Goal: Task Accomplishment & Management: Use online tool/utility

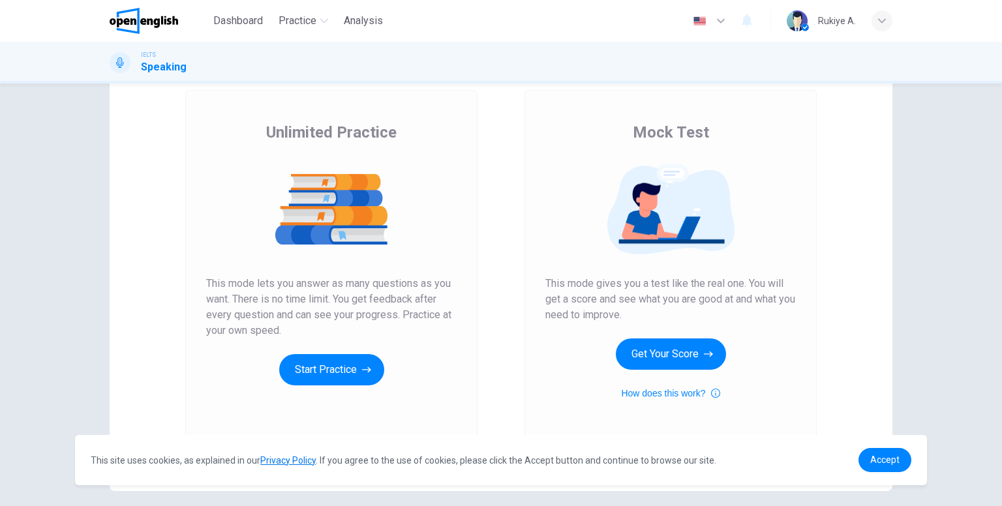
scroll to position [73, 0]
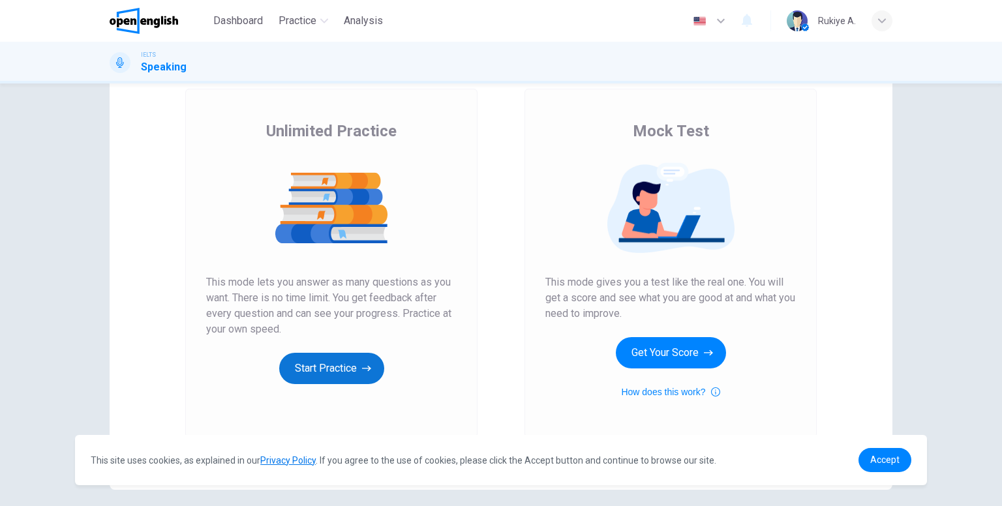
click at [331, 368] on button "Start Practice" at bounding box center [331, 368] width 105 height 31
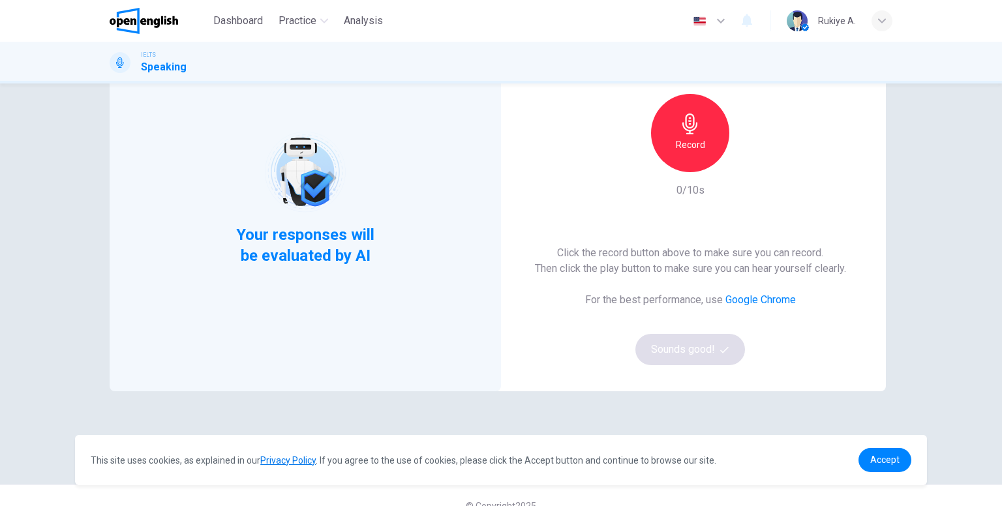
scroll to position [125, 0]
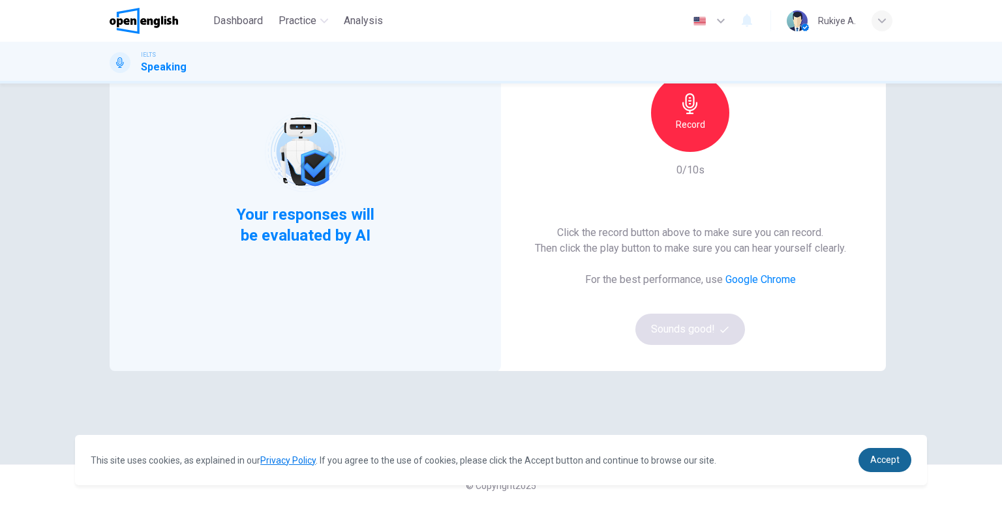
click at [879, 457] on span "Accept" at bounding box center [884, 459] width 29 height 10
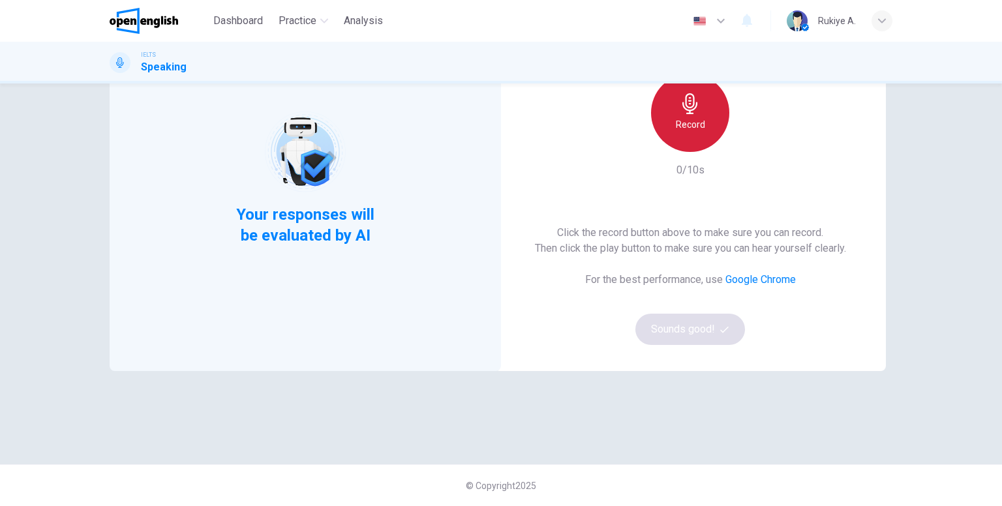
click at [699, 110] on div "Record" at bounding box center [690, 113] width 78 height 78
click at [299, 149] on img at bounding box center [304, 151] width 83 height 83
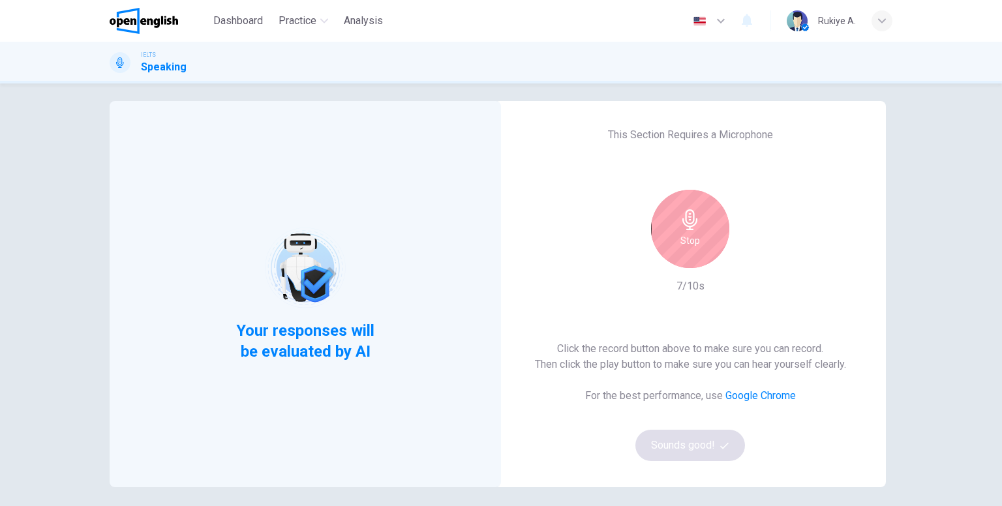
scroll to position [0, 0]
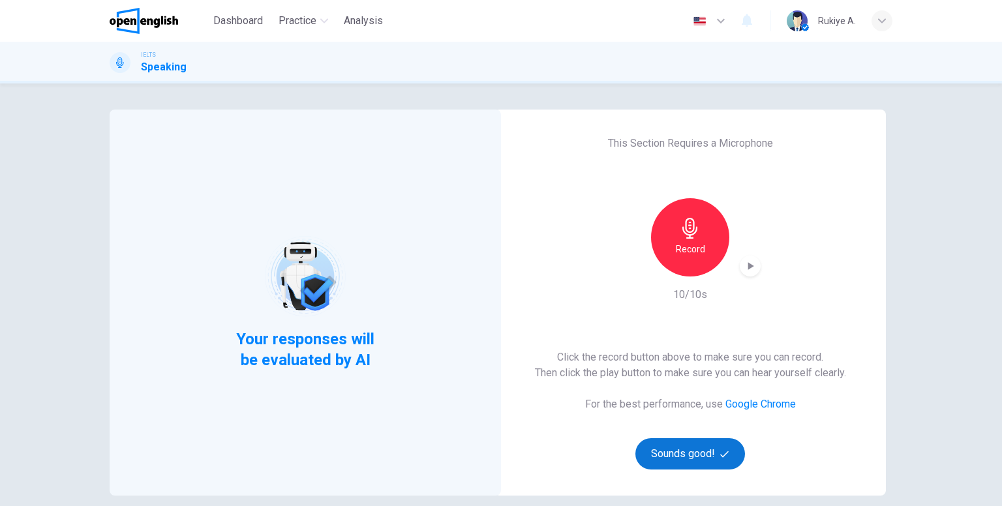
click at [683, 453] on button "Sounds good!" at bounding box center [690, 453] width 110 height 31
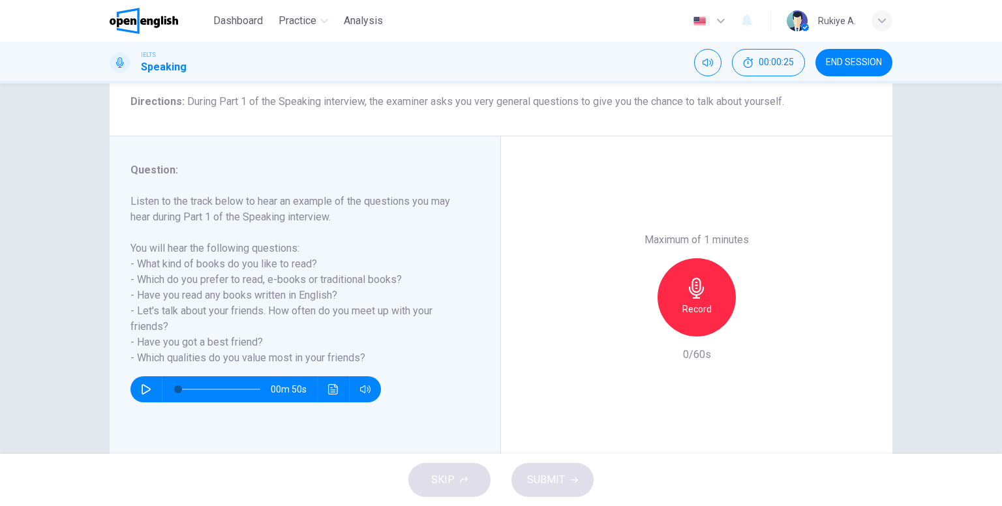
scroll to position [130, 0]
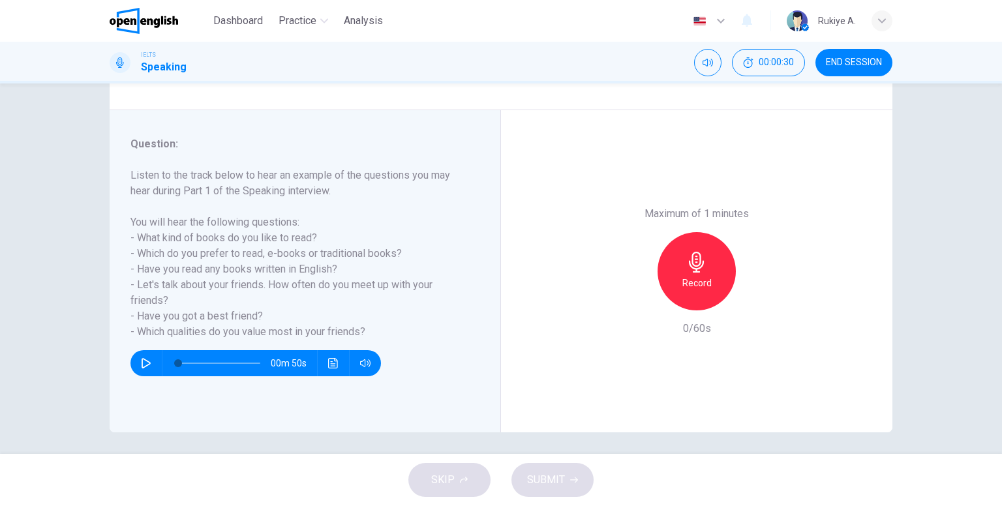
click at [146, 365] on icon "button" at bounding box center [146, 363] width 10 height 10
click at [143, 366] on icon "button" at bounding box center [146, 363] width 10 height 10
click at [145, 365] on icon "button" at bounding box center [146, 363] width 10 height 10
type input "*"
click at [698, 257] on icon "button" at bounding box center [696, 262] width 21 height 21
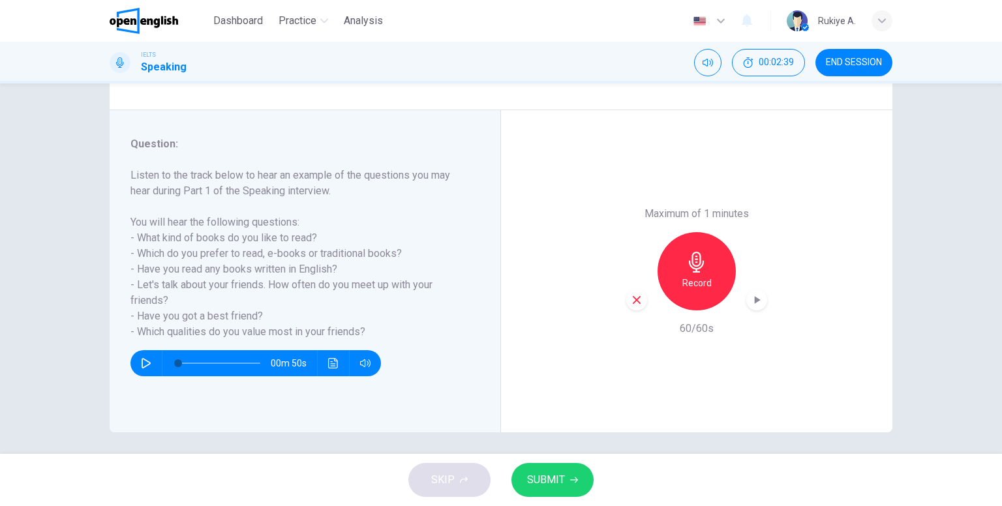
click at [552, 478] on span "SUBMIT" at bounding box center [546, 480] width 38 height 18
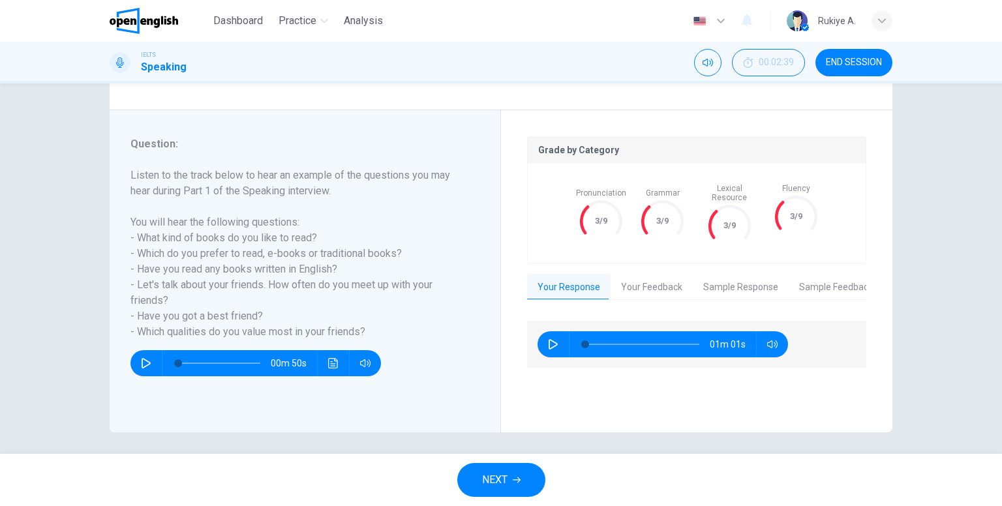
click at [548, 339] on icon "button" at bounding box center [553, 344] width 10 height 10
type input "**"
click at [832, 277] on button "Sample Feedback" at bounding box center [835, 287] width 95 height 27
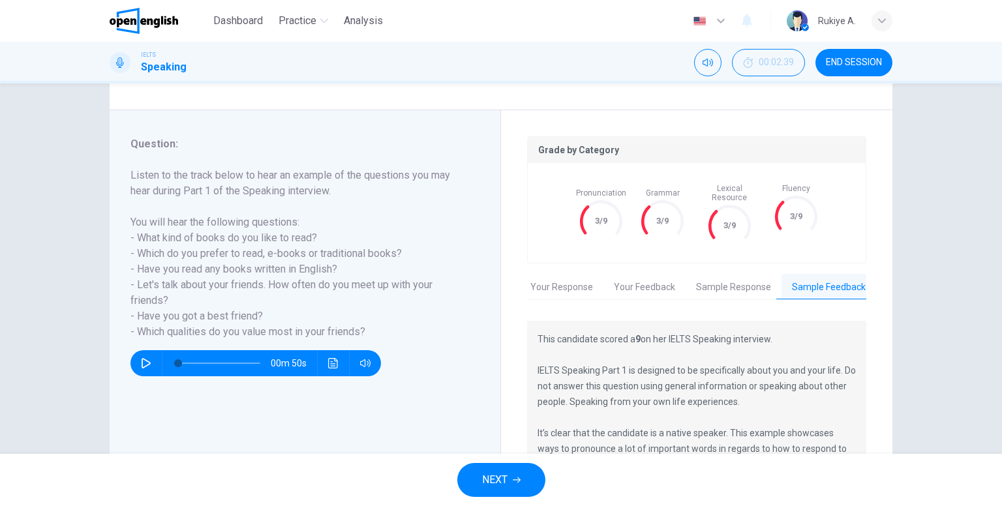
scroll to position [0, 10]
click at [141, 363] on icon "button" at bounding box center [145, 363] width 9 height 10
type input "*"
click at [511, 477] on button "NEXT" at bounding box center [501, 480] width 88 height 34
